Goal: Transaction & Acquisition: Purchase product/service

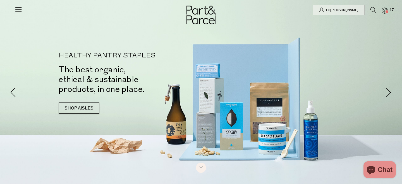
scroll to position [124, 0]
click at [387, 12] on span at bounding box center [387, 11] width 3 height 3
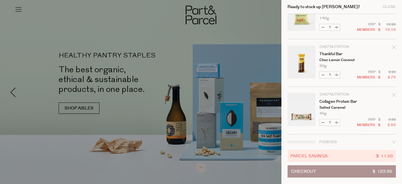
scroll to position [166, 0]
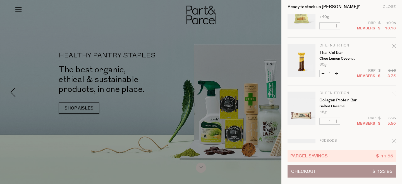
click at [394, 46] on icon "Remove Thankful Bar" at bounding box center [394, 46] width 4 height 4
click at [394, 94] on icon "Remove Collagen Protein Bar" at bounding box center [394, 93] width 4 height 4
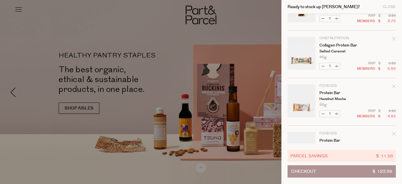
scroll to position [222, 0]
click at [393, 82] on div "Remove Protein Bar" at bounding box center [394, 86] width 4 height 8
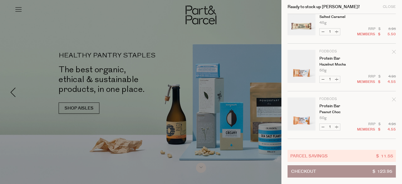
click at [394, 100] on icon "Remove Protein Bar" at bounding box center [394, 99] width 4 height 4
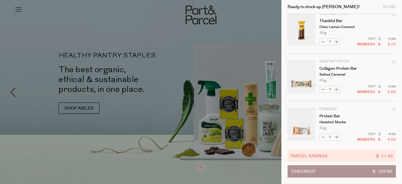
scroll to position [460, 0]
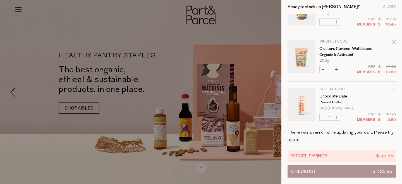
click at [393, 87] on icon "Remove Chocolate Date" at bounding box center [394, 89] width 4 height 4
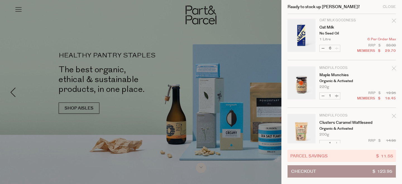
scroll to position [416, 0]
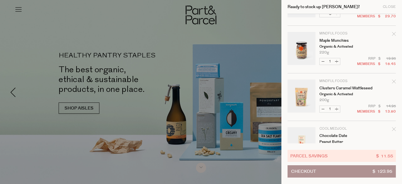
click at [392, 35] on icon "Remove Maple Munchies" at bounding box center [394, 34] width 4 height 4
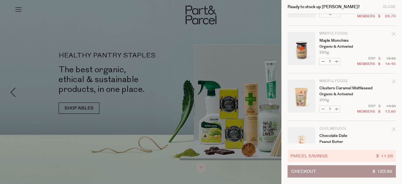
drag, startPoint x: 304, startPoint y: 94, endPoint x: 302, endPoint y: 93, distance: 2.9
click at [302, 93] on link "Your cart" at bounding box center [302, 96] width 28 height 35
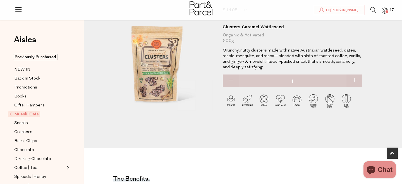
scroll to position [177, 0]
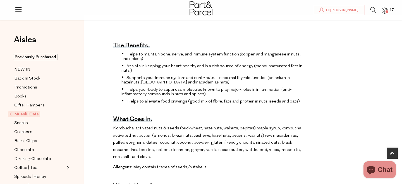
click at [382, 14] on div at bounding box center [201, 9] width 402 height 18
click at [388, 10] on span at bounding box center [387, 11] width 3 height 3
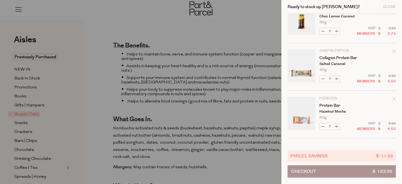
scroll to position [446, 0]
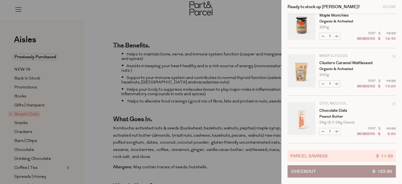
click at [392, 54] on icon "Remove Clusters Caramel Wattleseed" at bounding box center [394, 56] width 4 height 4
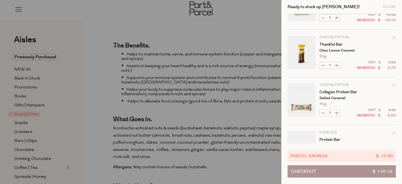
scroll to position [398, 0]
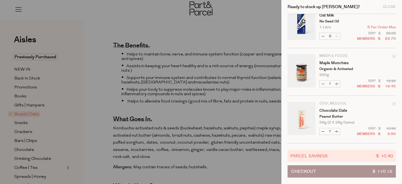
click at [394, 54] on icon "Remove Maple Munchies" at bounding box center [394, 56] width 4 height 4
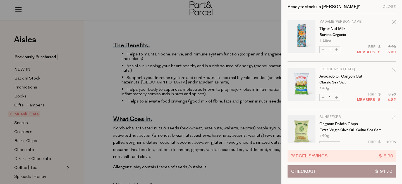
scroll to position [350, 0]
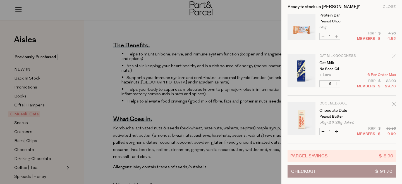
click at [393, 102] on icon "Remove Chocolate Date" at bounding box center [394, 104] width 4 height 4
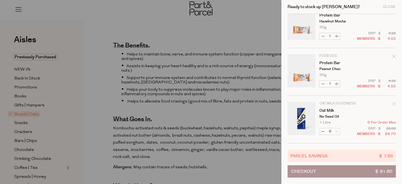
scroll to position [280, 0]
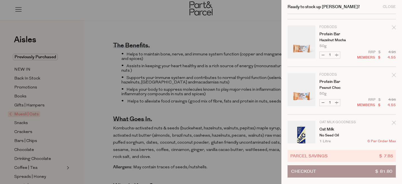
click at [392, 74] on icon "Remove Protein Bar" at bounding box center [394, 75] width 4 height 4
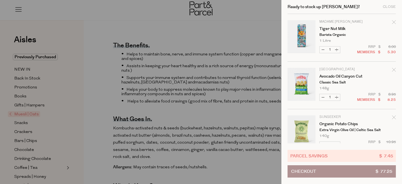
scroll to position [255, 0]
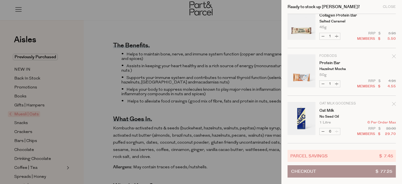
click at [394, 53] on div "Remove Protein Bar" at bounding box center [394, 57] width 4 height 8
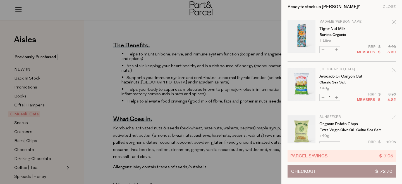
scroll to position [208, 0]
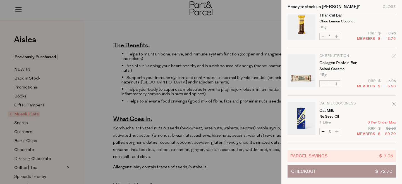
click at [393, 54] on icon "Remove Collagen Protein Bar" at bounding box center [394, 56] width 4 height 4
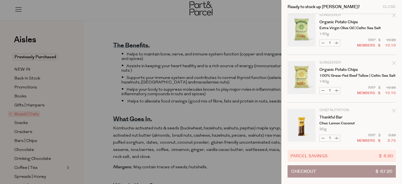
scroll to position [160, 0]
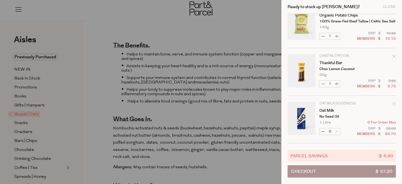
click at [393, 54] on icon "Remove Thankful Bar" at bounding box center [394, 56] width 4 height 4
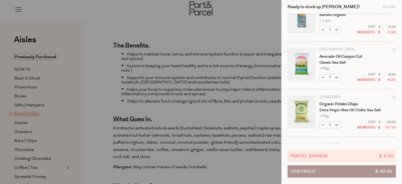
scroll to position [0, 0]
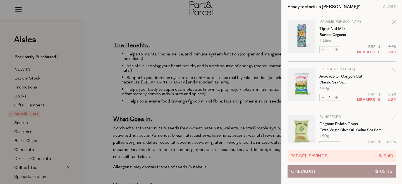
click at [181, 54] on div at bounding box center [201, 92] width 402 height 184
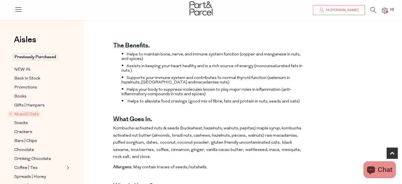
click at [213, 13] on div at bounding box center [201, 9] width 402 height 18
click at [205, 12] on img at bounding box center [201, 8] width 23 height 14
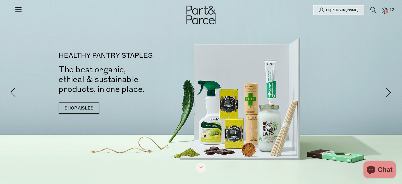
click at [390, 11] on span "10" at bounding box center [392, 9] width 7 height 5
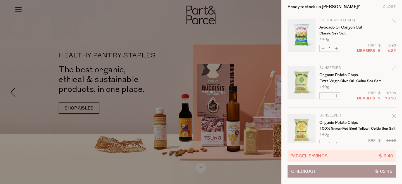
scroll to position [47, 0]
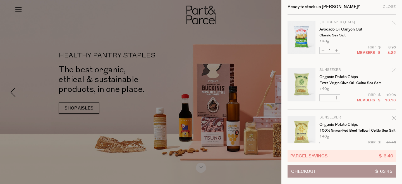
click at [394, 20] on div "Remove Avocado Oil Canyon Cut" at bounding box center [394, 24] width 4 height 8
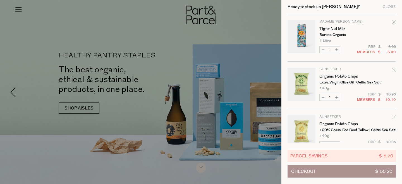
click at [394, 68] on icon "Remove Organic Potato Chips" at bounding box center [394, 70] width 4 height 4
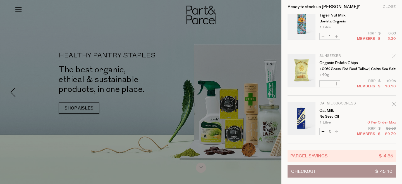
scroll to position [0, 0]
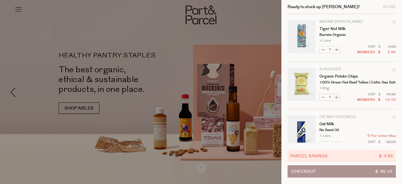
click at [302, 39] on link "Your cart" at bounding box center [302, 37] width 28 height 35
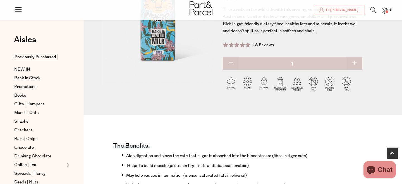
scroll to position [215, 0]
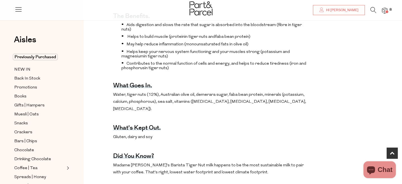
type input "[EMAIL_ADDRESS][DOMAIN_NAME]"
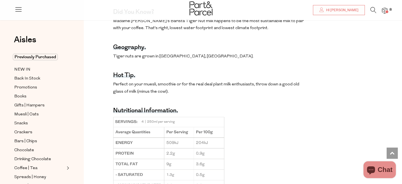
scroll to position [360, 0]
click at [385, 8] on img at bounding box center [385, 11] width 6 height 6
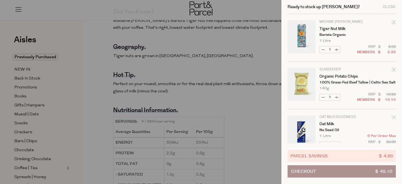
click at [302, 122] on link "Your cart" at bounding box center [302, 132] width 28 height 35
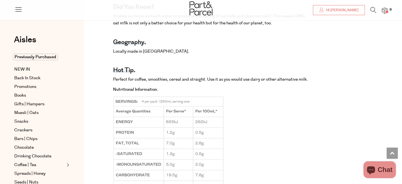
scroll to position [348, 0]
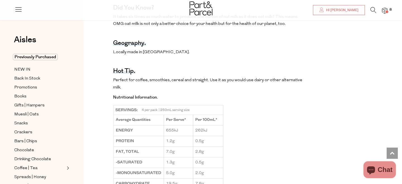
type input "[EMAIL_ADDRESS][DOMAIN_NAME]"
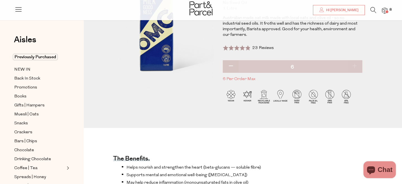
scroll to position [76, 0]
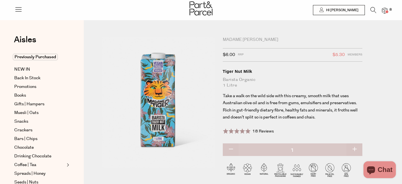
click at [389, 9] on span "8" at bounding box center [391, 9] width 5 height 5
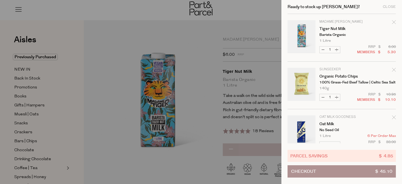
type input "[EMAIL_ADDRESS][DOMAIN_NAME]"
click at [389, 7] on div "Close" at bounding box center [389, 7] width 13 height 4
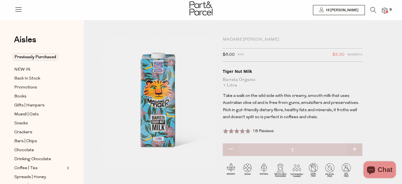
click at [377, 10] on li "8" at bounding box center [382, 11] width 11 height 8
click at [373, 8] on icon at bounding box center [374, 10] width 6 height 6
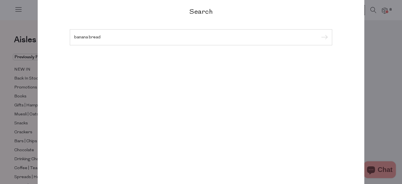
type input "banana bread"
click at [320, 33] on input "submit" at bounding box center [324, 37] width 8 height 8
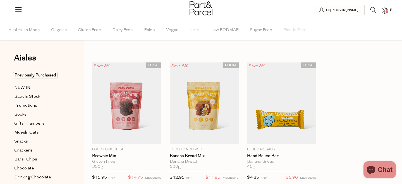
type input "[EMAIL_ADDRESS][DOMAIN_NAME]"
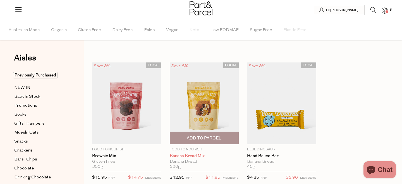
click at [187, 155] on link "Banana Bread Mix" at bounding box center [204, 155] width 69 height 5
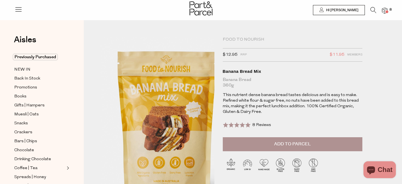
type input "[EMAIL_ADDRESS][DOMAIN_NAME]"
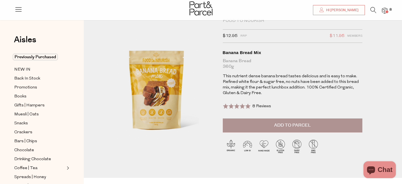
scroll to position [6, 0]
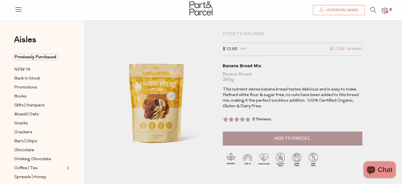
click at [318, 137] on button "Add to Parcel" at bounding box center [293, 138] width 140 height 14
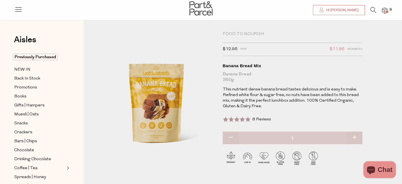
click at [374, 11] on icon at bounding box center [374, 10] width 6 height 6
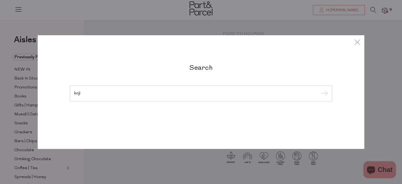
type input "koji"
click at [320, 89] on input "submit" at bounding box center [324, 93] width 8 height 8
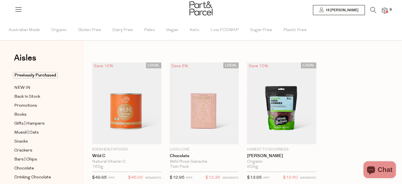
type input "[EMAIL_ADDRESS][DOMAIN_NAME]"
click at [375, 14] on link at bounding box center [374, 12] width 6 height 6
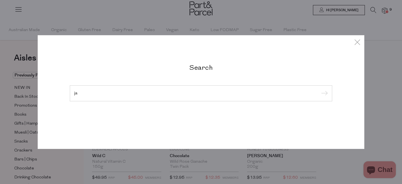
type input "ja"
click at [320, 89] on input "submit" at bounding box center [324, 93] width 8 height 8
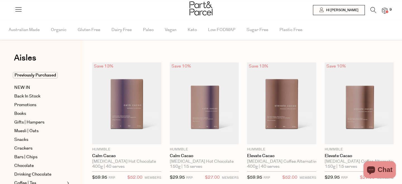
click at [375, 12] on icon at bounding box center [374, 10] width 6 height 6
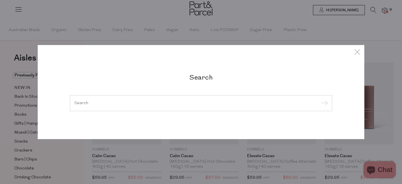
type input "6"
type input "[EMAIL_ADDRESS][DOMAIN_NAME]"
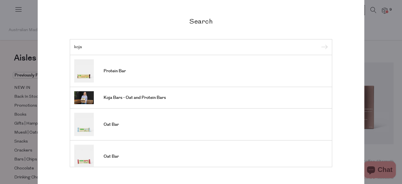
scroll to position [11, 0]
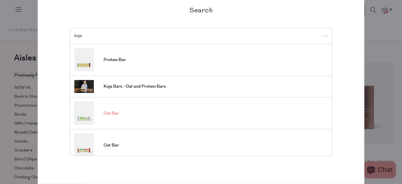
type input "koja"
click at [107, 116] on span "Oat Bar" at bounding box center [111, 113] width 15 height 6
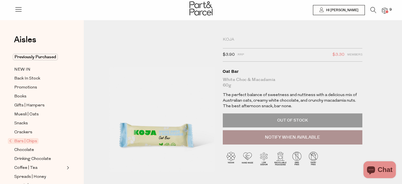
click at [230, 40] on div "Koja" at bounding box center [293, 40] width 140 height 6
type input "[EMAIL_ADDRESS][DOMAIN_NAME]"
click at [230, 40] on div "Koja" at bounding box center [293, 40] width 140 height 6
click at [372, 12] on icon at bounding box center [374, 10] width 6 height 6
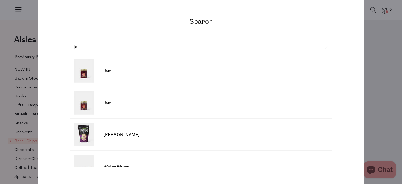
type input "j"
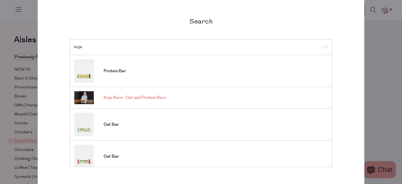
type input "koja"
click at [162, 96] on span "Koja Bars - Oat and Protein Bars" at bounding box center [135, 98] width 62 height 6
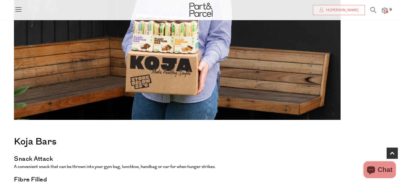
scroll to position [176, 0]
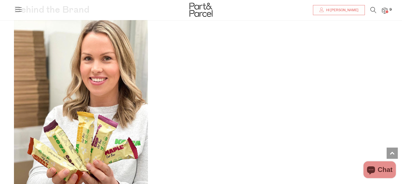
type input "[EMAIL_ADDRESS][DOMAIN_NAME]"
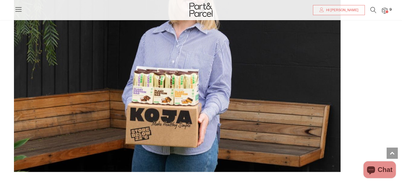
scroll to position [0, 0]
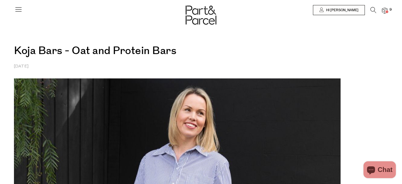
click at [0, 0] on img at bounding box center [0, 0] width 0 height 0
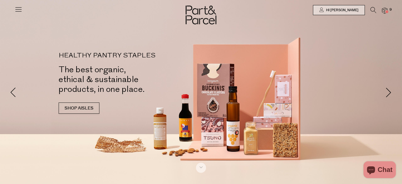
type input "[EMAIL_ADDRESS][DOMAIN_NAME]"
click at [19, 12] on icon at bounding box center [19, 9] width 8 height 8
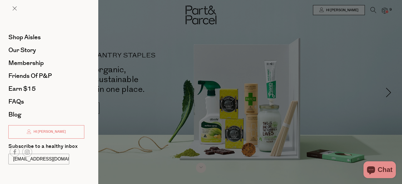
click at [30, 30] on div "Shop Aisles Our Story Membership Friends of P&P Earn $15 FAQs Blog Hi Lamle Sub…" at bounding box center [49, 92] width 98 height 184
click at [31, 37] on span "Shop Aisles" at bounding box center [24, 37] width 32 height 9
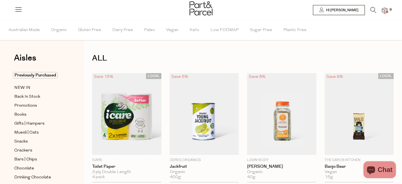
type input "[EMAIL_ADDRESS][DOMAIN_NAME]"
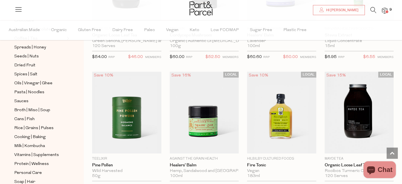
scroll to position [209, 0]
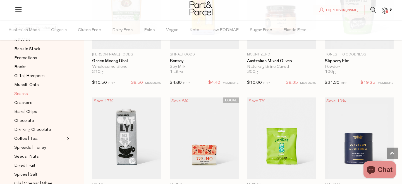
scroll to position [47, 0]
click at [26, 96] on span "Snacks" at bounding box center [21, 94] width 14 height 7
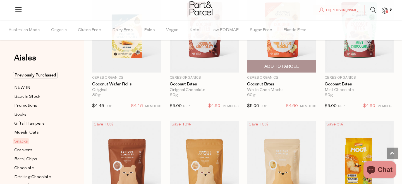
scroll to position [989, 0]
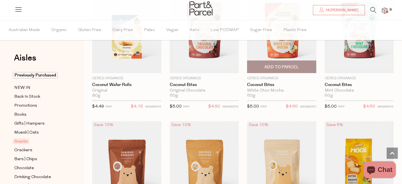
click at [291, 70] on span "Add To Parcel" at bounding box center [282, 67] width 66 height 12
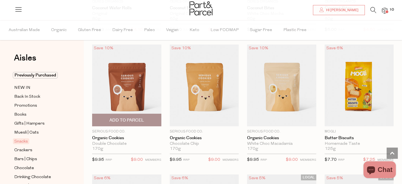
scroll to position [1065, 0]
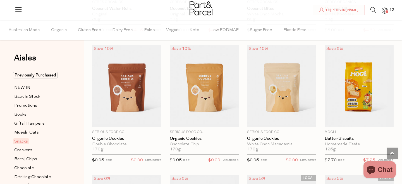
click at [80, 99] on div "Aisles Clear Previously Purchased NEW IN Back In Stock Promotions Books Gifts |…" at bounding box center [42, 102] width 84 height 164
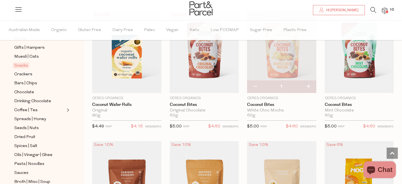
scroll to position [946, 0]
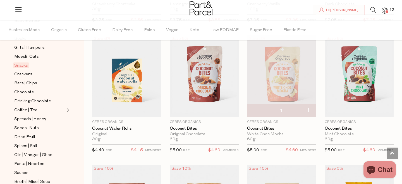
click at [75, 62] on div "Aisles Clear Previously Purchased NEW IN Back In Stock Promotions Books Gifts |…" at bounding box center [42, 102] width 84 height 164
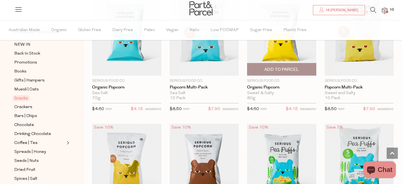
scroll to position [1378, 0]
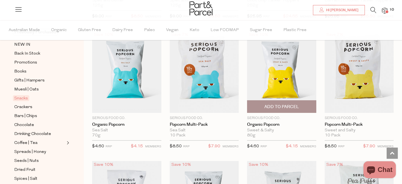
scroll to position [1337, 0]
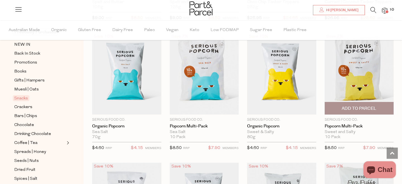
click at [344, 106] on span "Add To Parcel" at bounding box center [359, 108] width 35 height 6
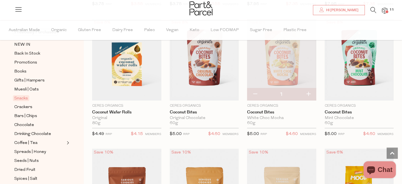
scroll to position [955, 0]
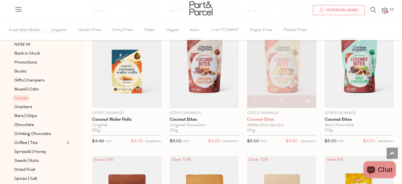
click at [270, 118] on link "Coconut Bites" at bounding box center [281, 119] width 69 height 5
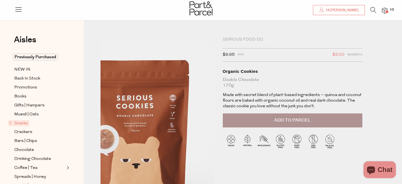
scroll to position [15, 0]
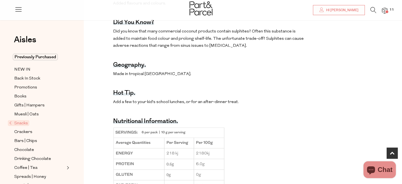
type input "[EMAIL_ADDRESS][DOMAIN_NAME]"
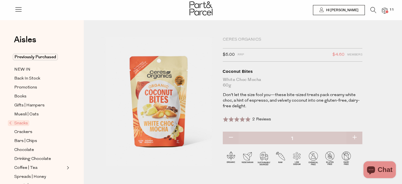
click at [203, 6] on img at bounding box center [201, 8] width 23 height 14
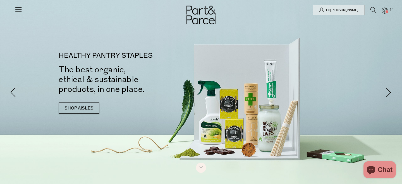
click at [391, 10] on span "11" at bounding box center [392, 9] width 7 height 5
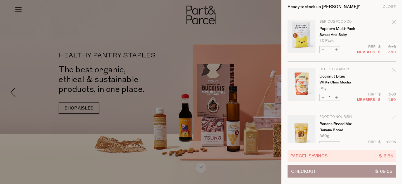
type input "[EMAIL_ADDRESS][DOMAIN_NAME]"
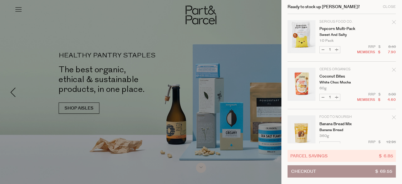
click at [393, 4] on div "Ready to stock up [PERSON_NAME]? Close" at bounding box center [342, 7] width 108 height 14
click at [393, 6] on div "Close" at bounding box center [389, 7] width 13 height 4
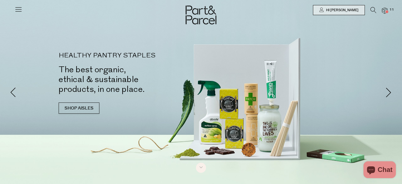
click at [388, 12] on span at bounding box center [387, 11] width 3 height 3
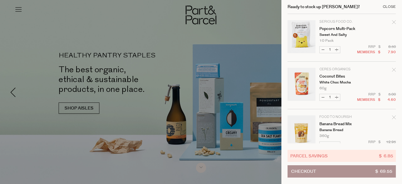
click at [389, 6] on div "Close" at bounding box center [389, 7] width 13 height 4
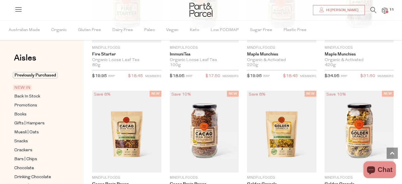
scroll to position [899, 0]
click at [198, 13] on img at bounding box center [201, 10] width 23 height 14
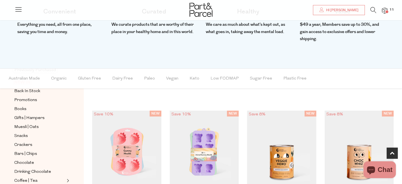
scroll to position [80, 0]
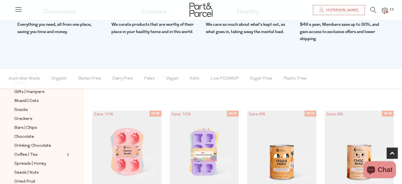
type input "[EMAIL_ADDRESS][DOMAIN_NAME]"
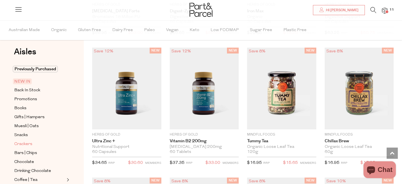
scroll to position [15, 0]
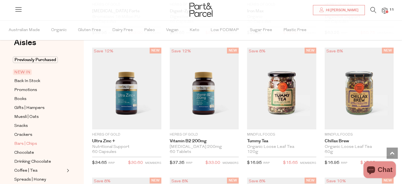
click at [25, 143] on span "Bars | Chips" at bounding box center [25, 143] width 23 height 7
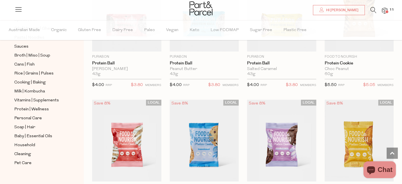
scroll to position [1400, 0]
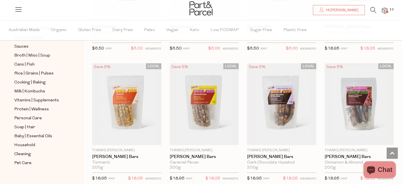
scroll to position [728, 0]
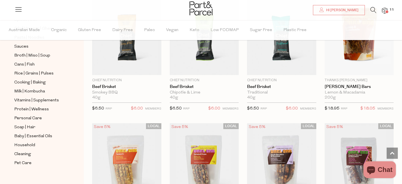
click at [196, 14] on img at bounding box center [201, 8] width 23 height 14
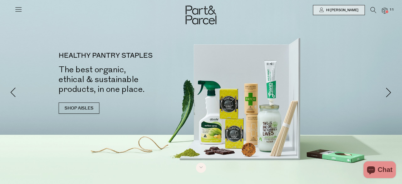
click at [387, 11] on span at bounding box center [387, 11] width 3 height 3
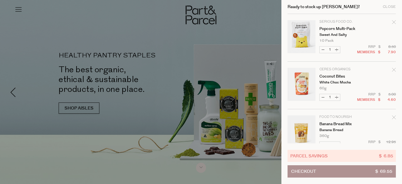
click at [208, 58] on div at bounding box center [201, 92] width 402 height 184
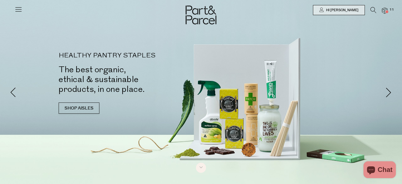
click at [354, 18] on div at bounding box center [201, 10] width 402 height 20
click at [350, 12] on span "Hi [PERSON_NAME]" at bounding box center [342, 10] width 34 height 5
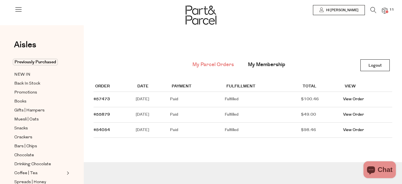
click at [385, 10] on img at bounding box center [385, 11] width 6 height 6
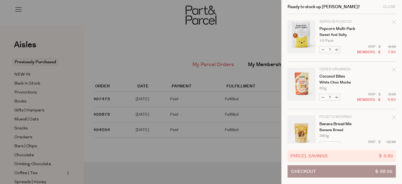
drag, startPoint x: 109, startPoint y: 30, endPoint x: 99, endPoint y: 0, distance: 31.3
click at [108, 23] on div at bounding box center [201, 92] width 402 height 184
